Goal: Task Accomplishment & Management: Manage account settings

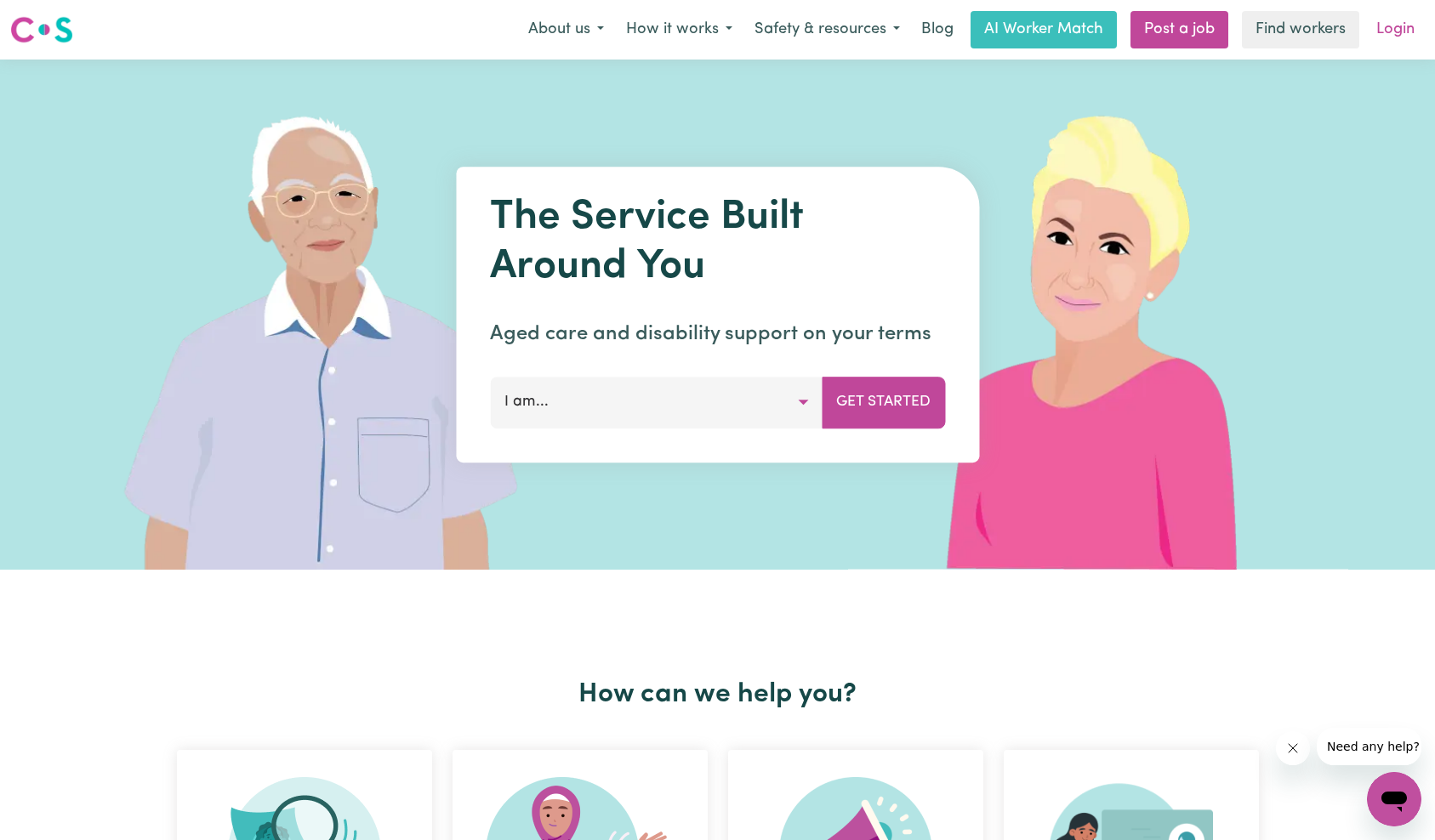
click at [1396, 24] on link "Login" at bounding box center [1396, 29] width 59 height 37
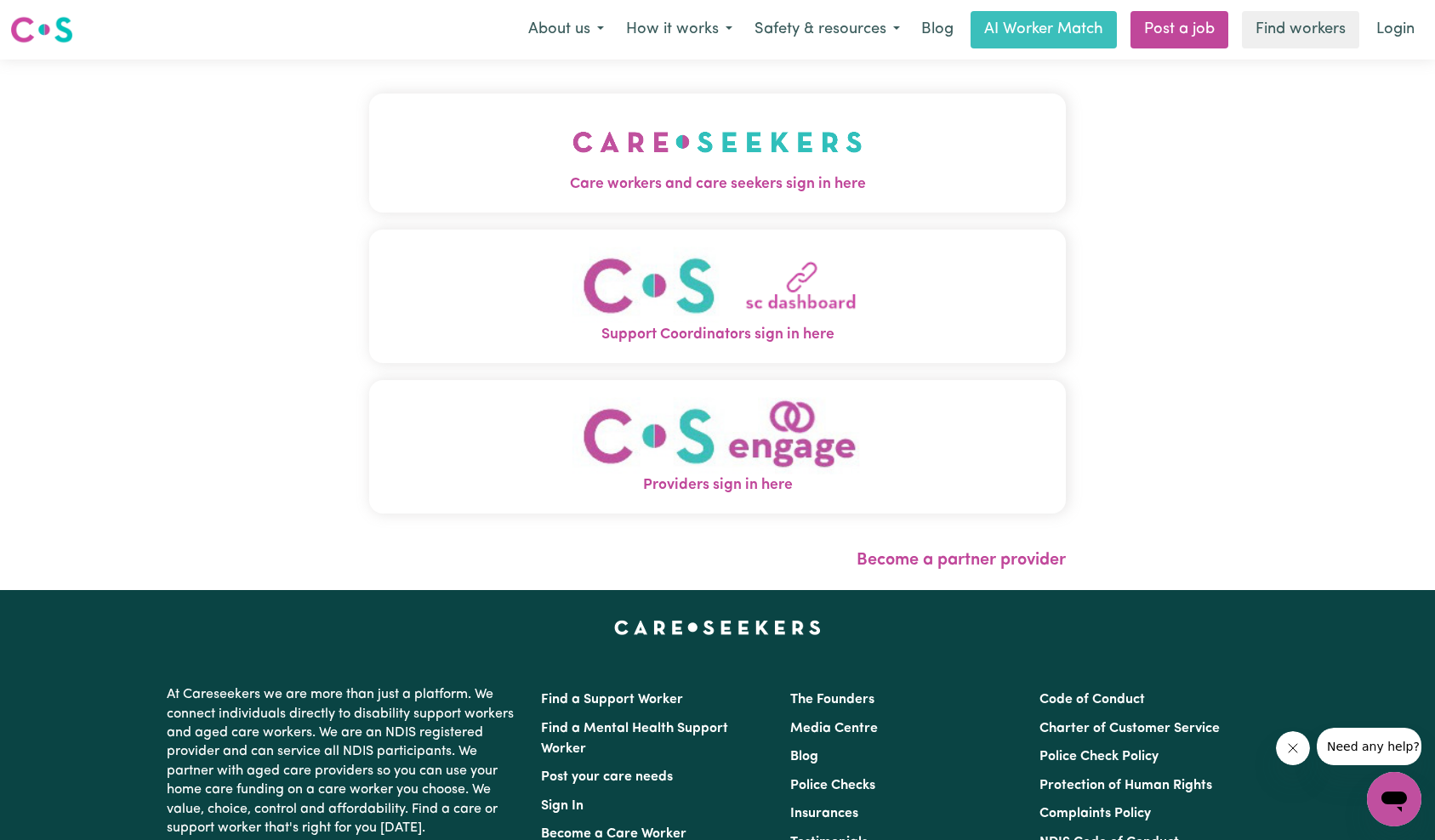
click at [573, 174] on img "Care workers and care seekers sign in here" at bounding box center [718, 142] width 290 height 63
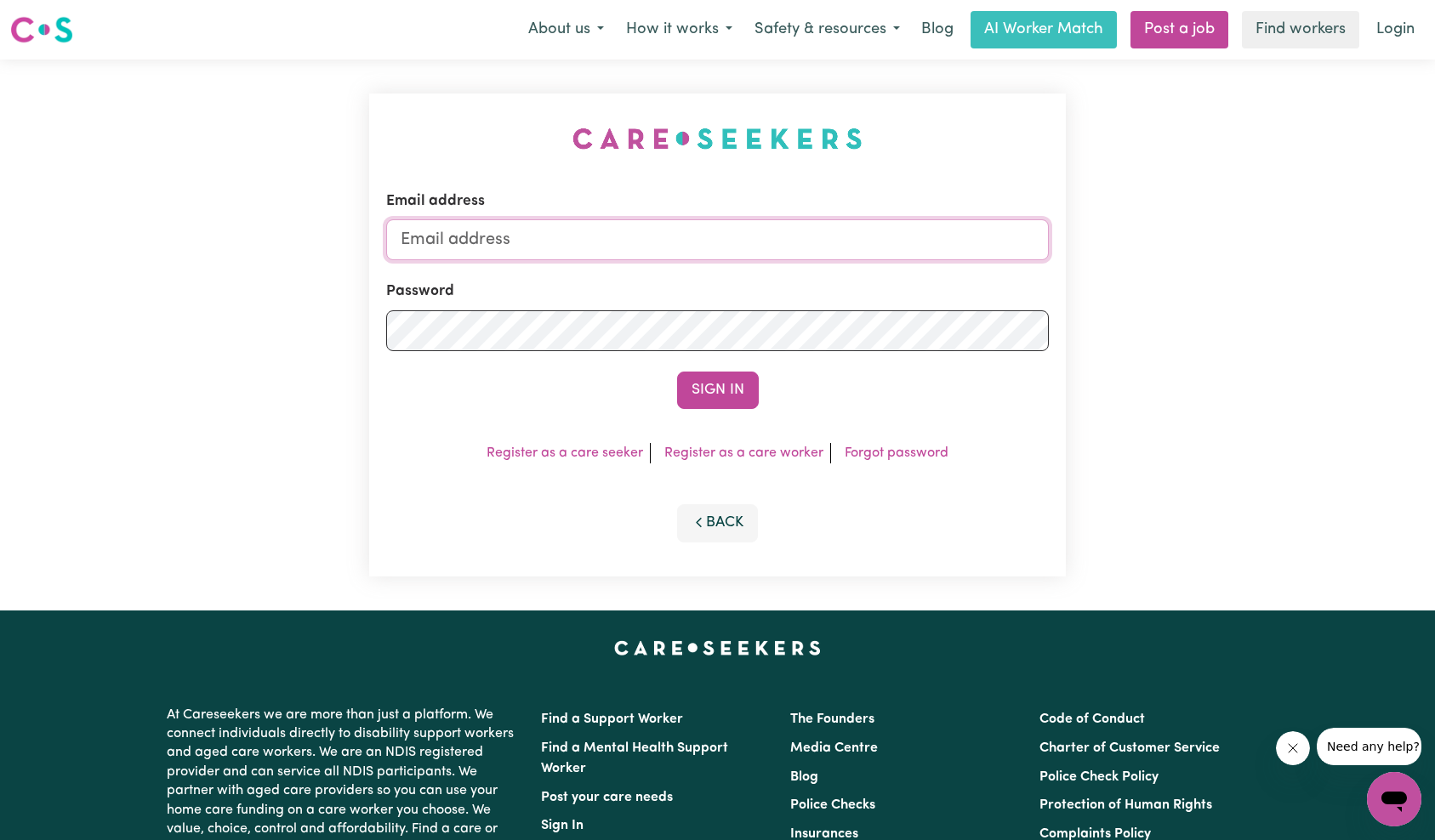
click at [793, 258] on input "Email address" at bounding box center [718, 239] width 664 height 41
type input "superuser~[EMAIL_ADDRESS][DOMAIN_NAME]"
click at [710, 394] on button "Sign In" at bounding box center [718, 390] width 82 height 37
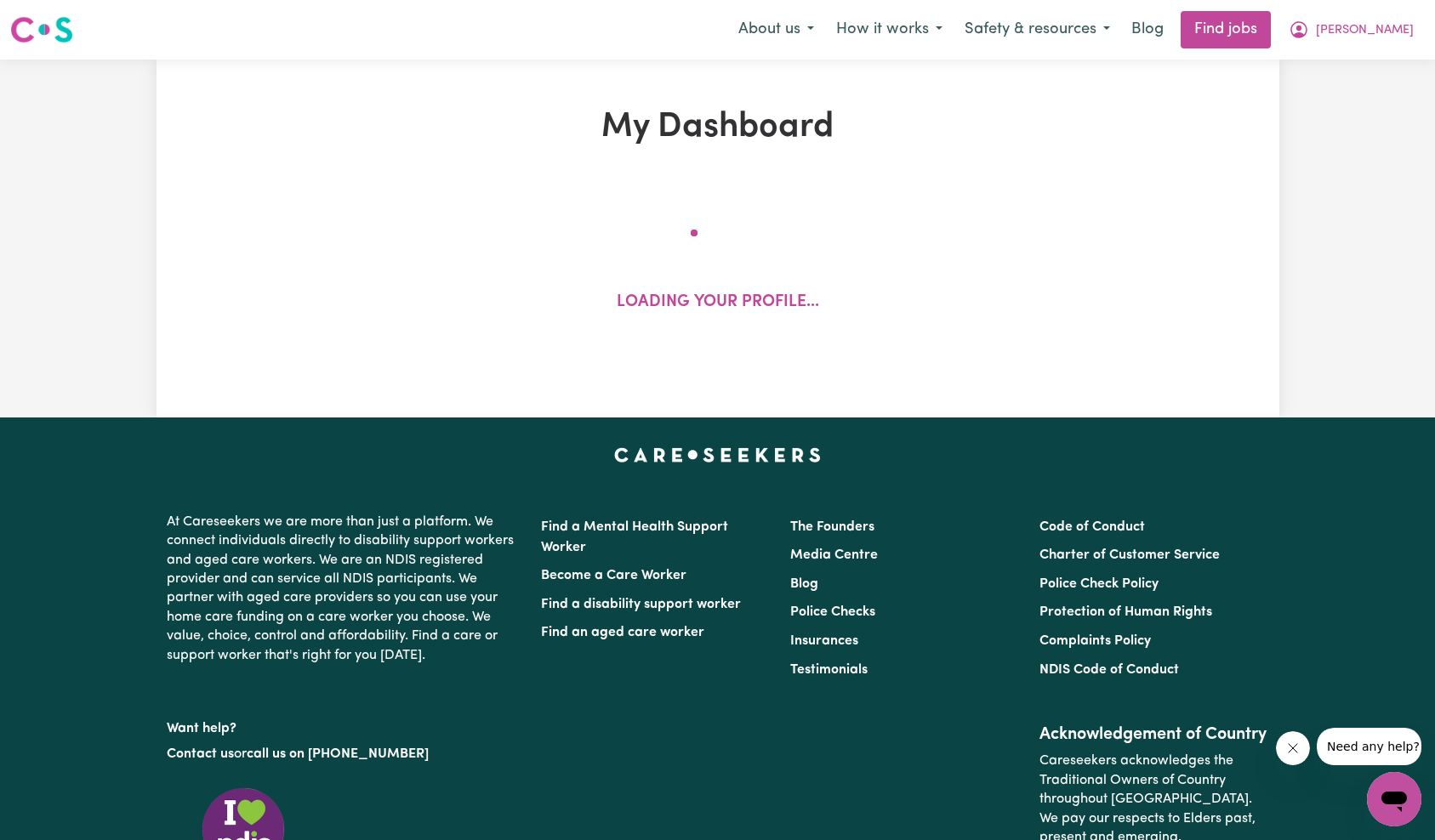
click at [1141, 334] on div "My Dashboard Loading your profile..." at bounding box center [718, 238] width 1123 height 263
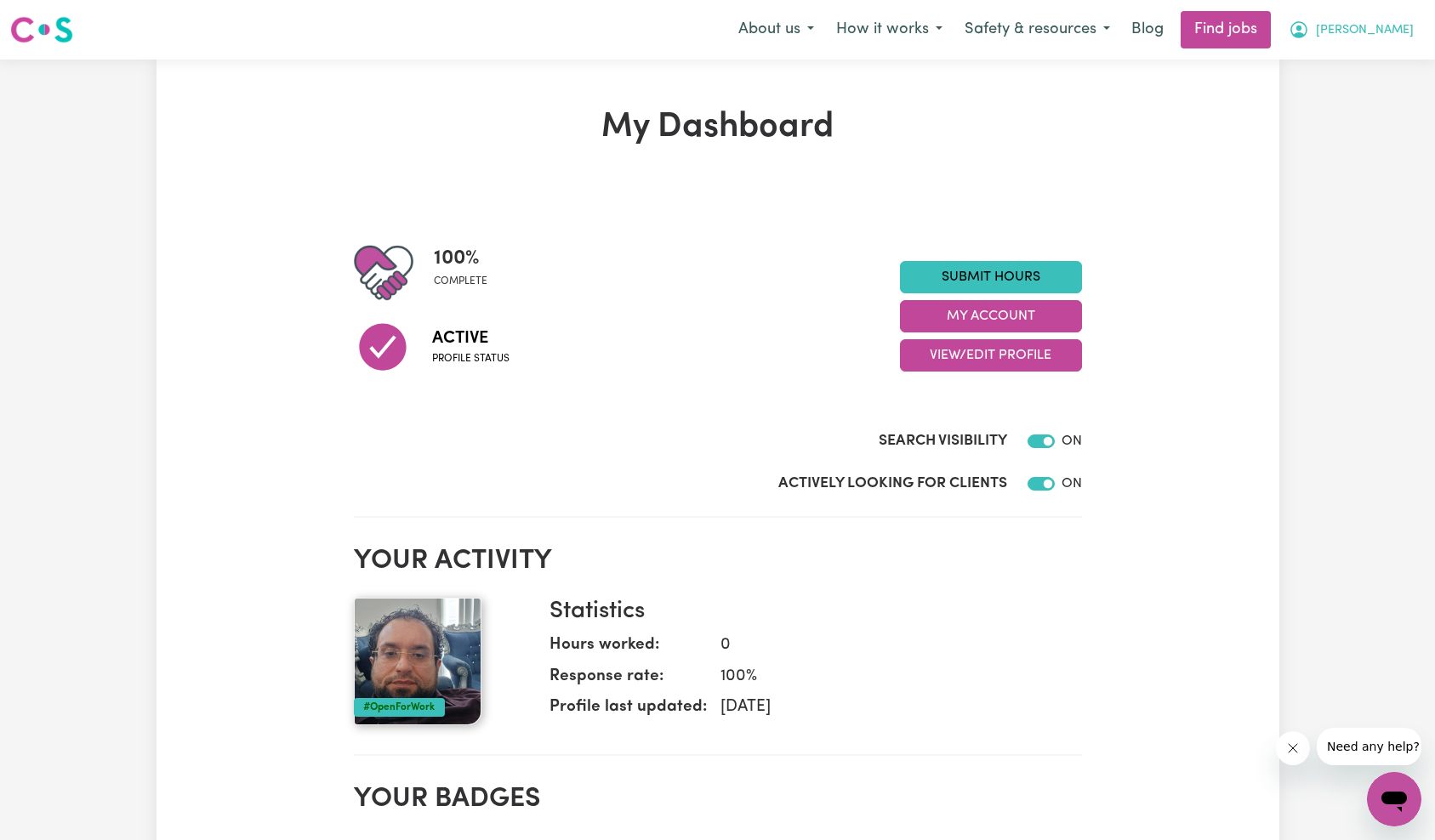
click at [1374, 33] on span "[PERSON_NAME]" at bounding box center [1365, 30] width 98 height 19
click at [1366, 50] on link "My Account" at bounding box center [1357, 66] width 135 height 33
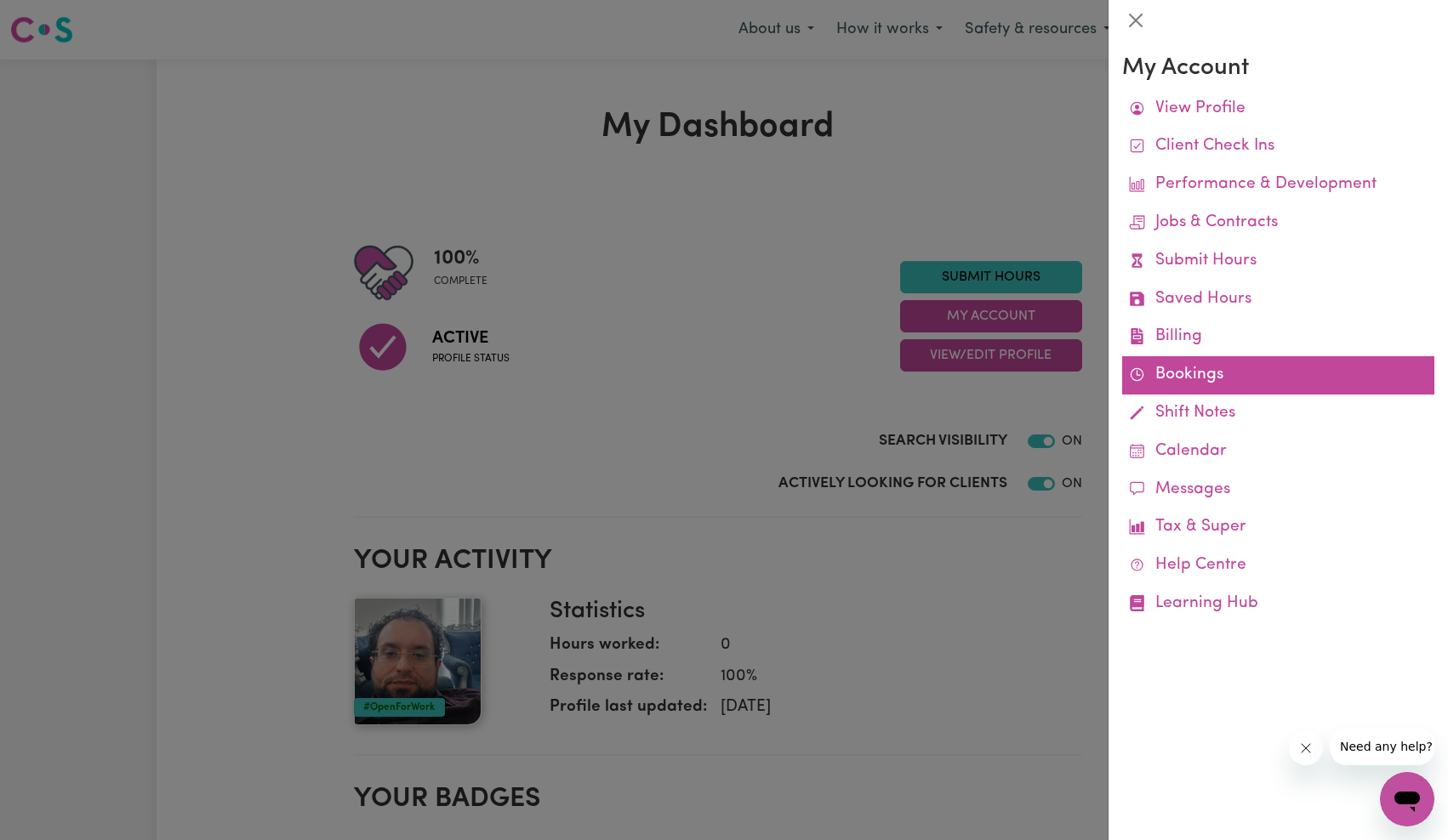
click at [1182, 379] on link "Bookings" at bounding box center [1278, 375] width 312 height 38
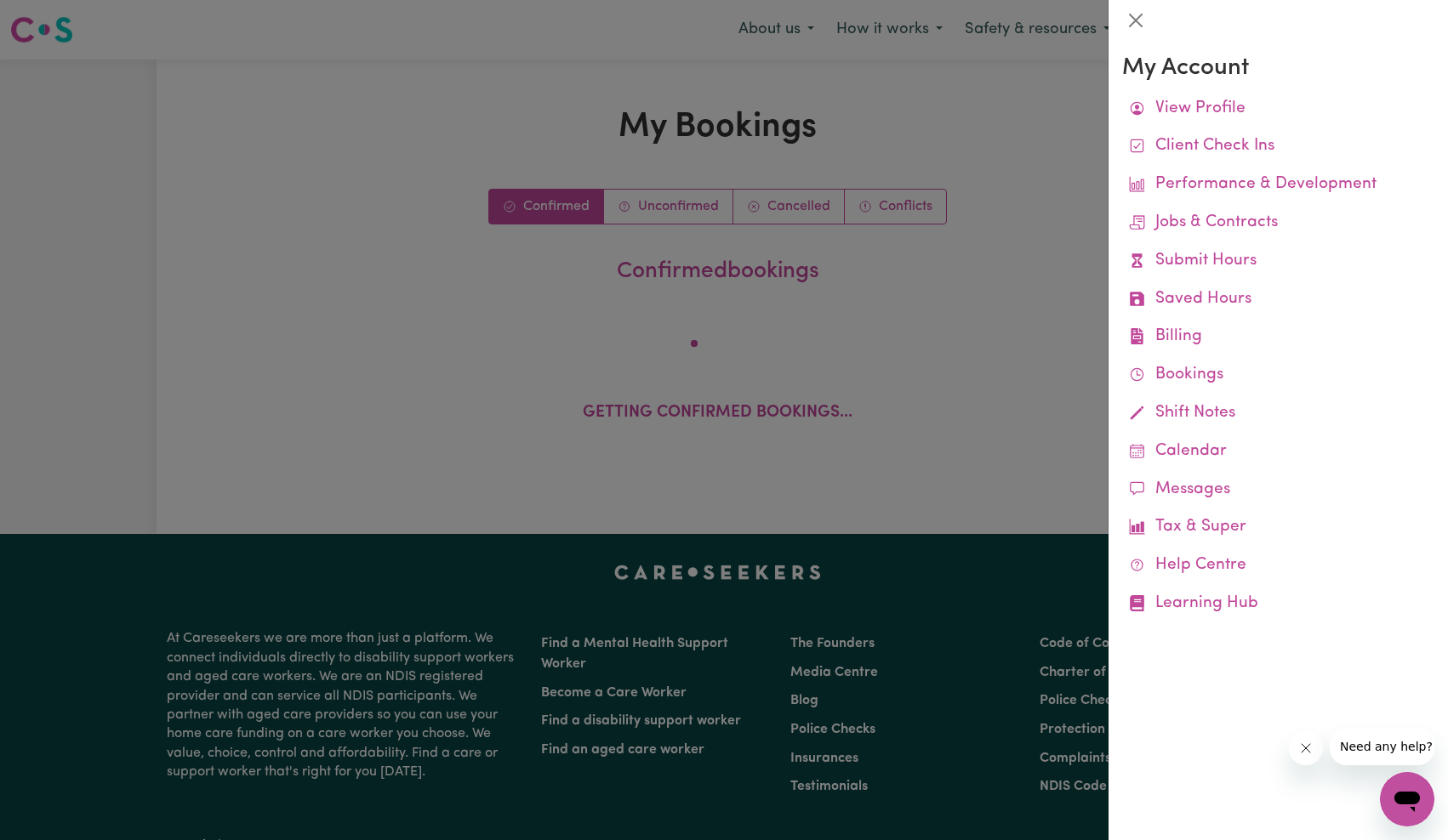
drag, startPoint x: 1314, startPoint y: 754, endPoint x: 1301, endPoint y: 744, distance: 16.4
click at [1314, 754] on button "Close message from company" at bounding box center [1305, 748] width 34 height 34
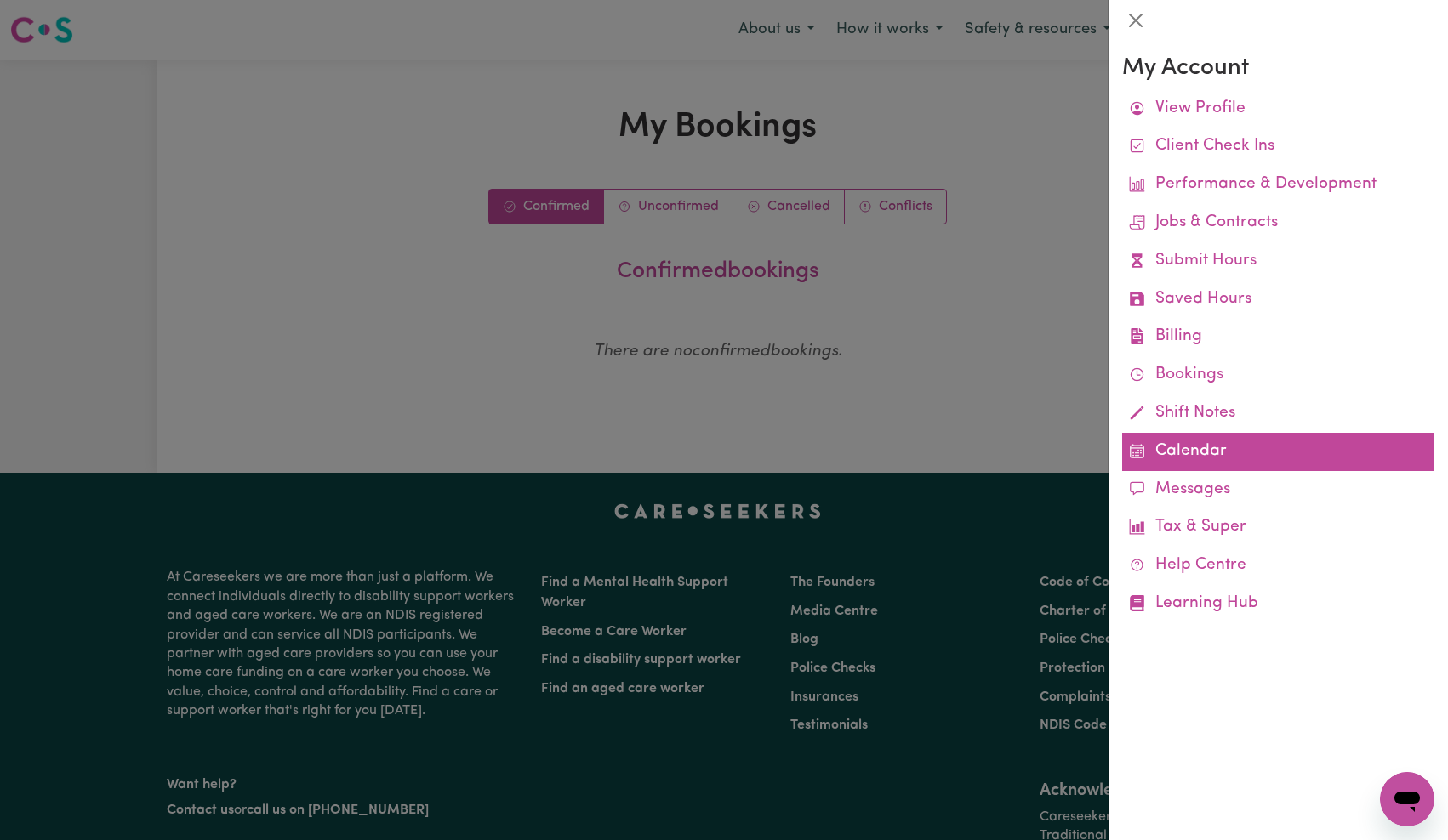
click at [1275, 456] on link "Calendar" at bounding box center [1278, 452] width 312 height 38
